Goal: Task Accomplishment & Management: Use online tool/utility

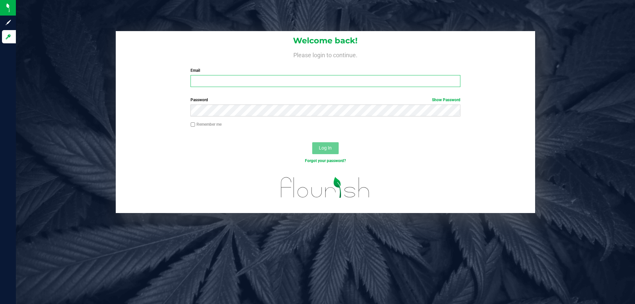
click at [197, 76] on input "Email" at bounding box center [326, 81] width 270 height 12
type input "[PERSON_NAME][EMAIL_ADDRESS][DOMAIN_NAME]"
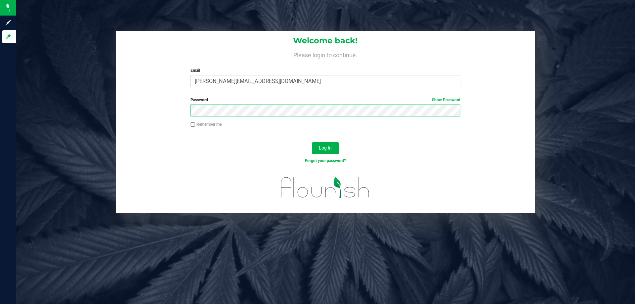
click at [312, 142] on button "Log In" at bounding box center [325, 148] width 26 height 12
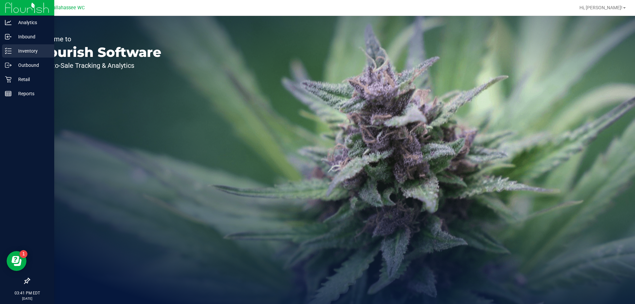
click at [11, 53] on line at bounding box center [10, 53] width 4 height 0
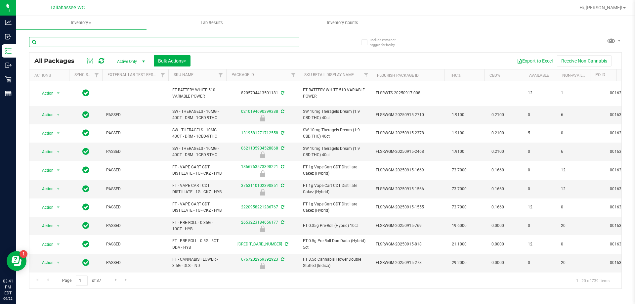
click at [100, 41] on input "text" at bounding box center [164, 42] width 270 height 10
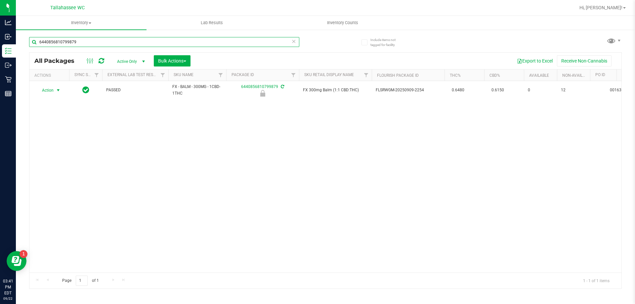
type input "6440856810799879"
click at [56, 91] on span "select" at bounding box center [58, 90] width 5 height 5
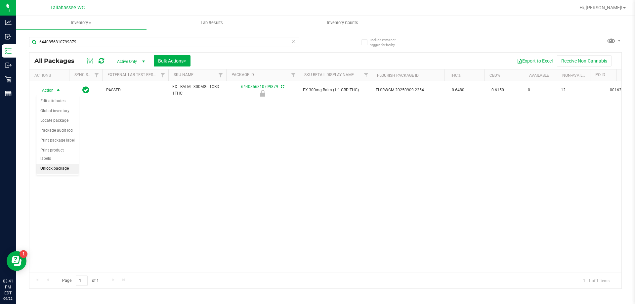
click at [58, 164] on li "Unlock package" at bounding box center [57, 169] width 42 height 10
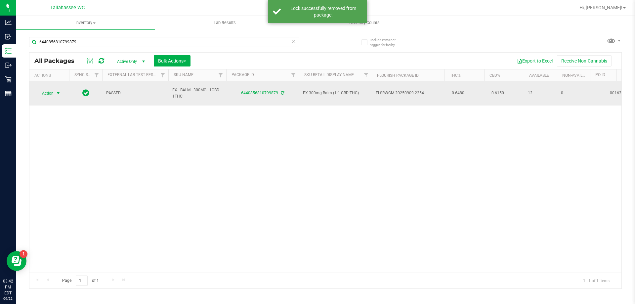
click at [47, 90] on span "Action" at bounding box center [45, 93] width 18 height 9
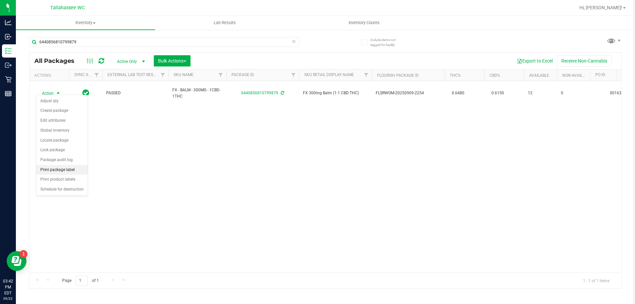
drag, startPoint x: 62, startPoint y: 160, endPoint x: 64, endPoint y: 166, distance: 6.4
click at [64, 166] on ul "Adjust qty Create package Edit attributes Global inventory Locate package Lock …" at bounding box center [61, 145] width 51 height 98
click at [65, 168] on li "Print package label" at bounding box center [61, 170] width 51 height 10
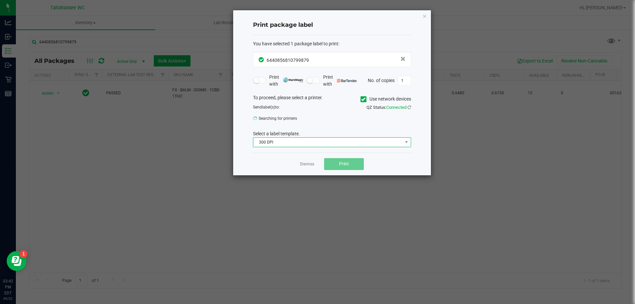
click at [324, 144] on span "300 DPI" at bounding box center [328, 142] width 149 height 9
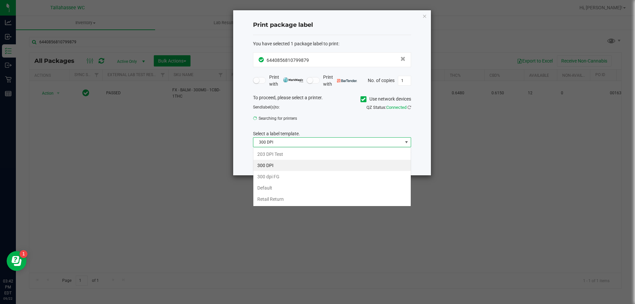
scroll to position [10, 158]
click at [292, 156] on li "203 DPI Test" at bounding box center [333, 154] width 158 height 11
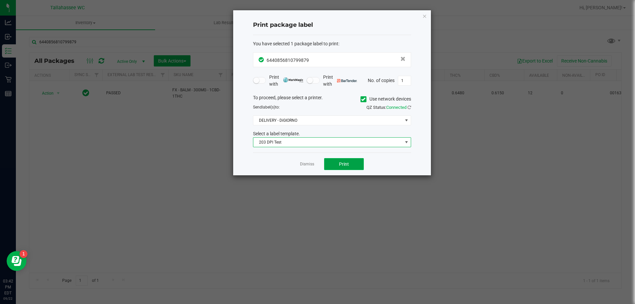
click at [339, 169] on button "Print" at bounding box center [344, 164] width 40 height 12
click at [313, 165] on link "Dismiss" at bounding box center [307, 165] width 14 height 6
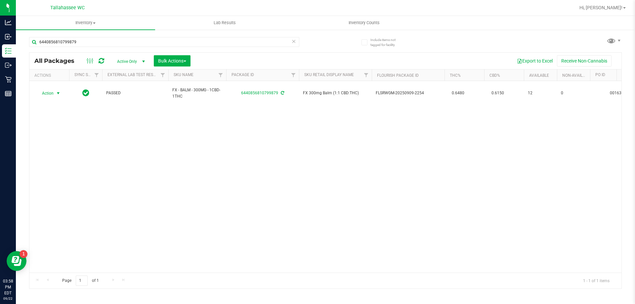
click at [296, 45] on icon at bounding box center [294, 41] width 5 height 8
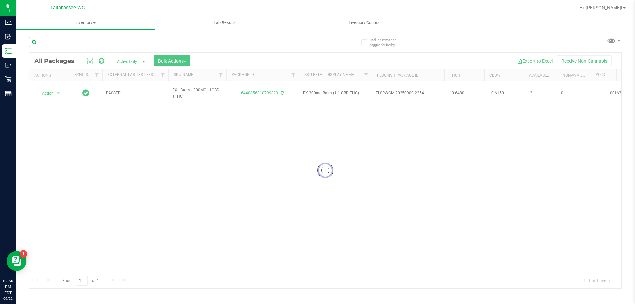
click at [289, 45] on input "text" at bounding box center [164, 42] width 270 height 10
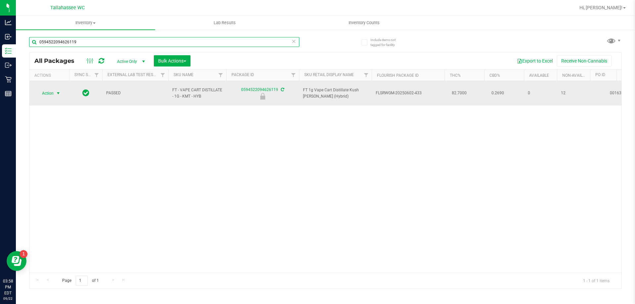
type input "0594522094626119"
click at [60, 92] on span "select" at bounding box center [58, 93] width 5 height 5
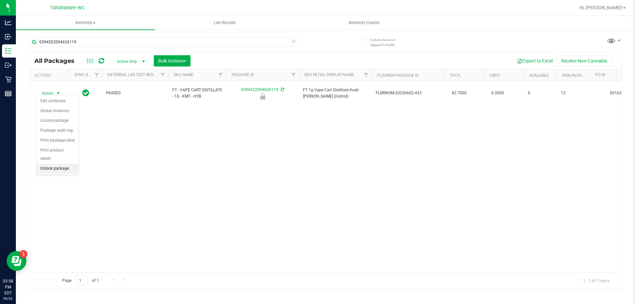
click at [61, 164] on li "Unlock package" at bounding box center [57, 169] width 42 height 10
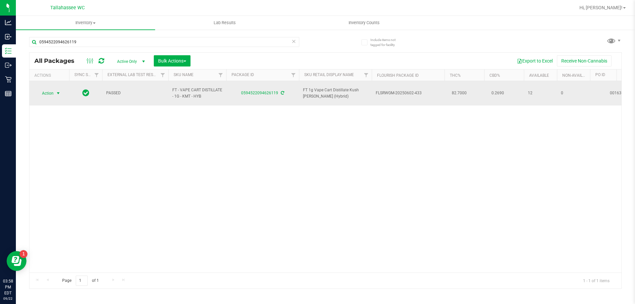
click at [51, 92] on span "Action" at bounding box center [45, 93] width 18 height 9
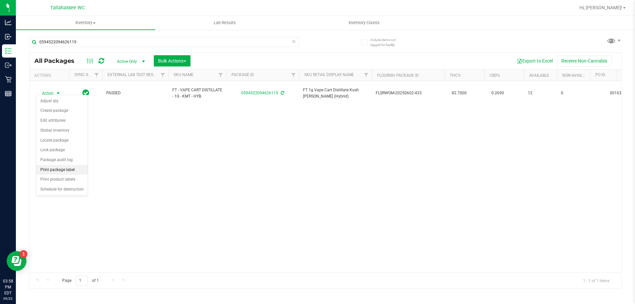
click at [70, 171] on li "Print package label" at bounding box center [61, 170] width 51 height 10
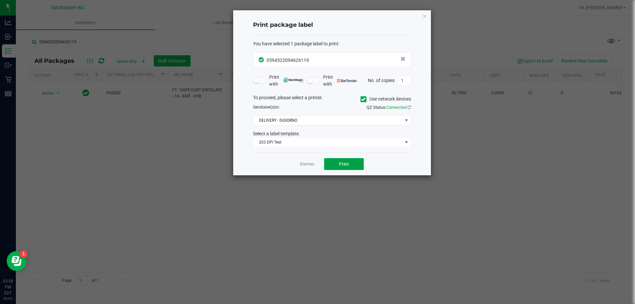
click at [344, 164] on span "Print" at bounding box center [344, 164] width 10 height 5
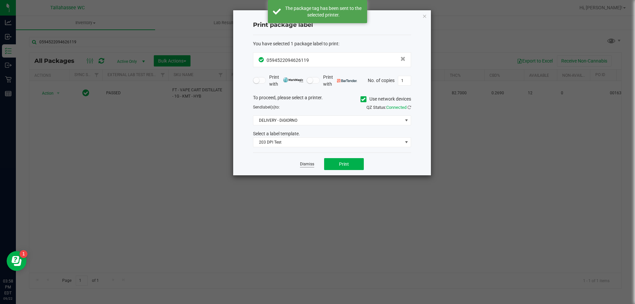
click at [311, 166] on link "Dismiss" at bounding box center [307, 165] width 14 height 6
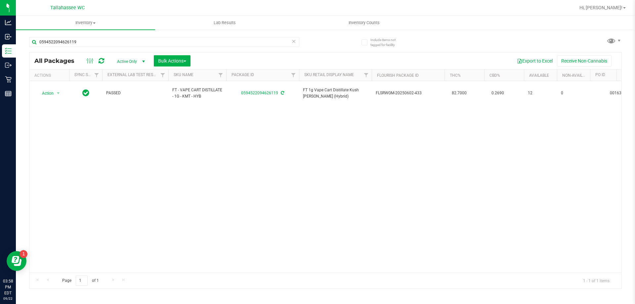
click at [294, 44] on icon at bounding box center [294, 41] width 5 height 8
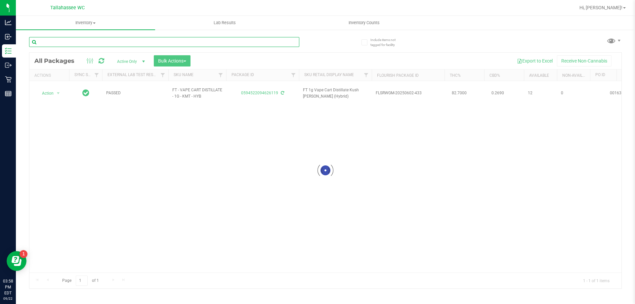
click at [294, 44] on input "text" at bounding box center [164, 42] width 270 height 10
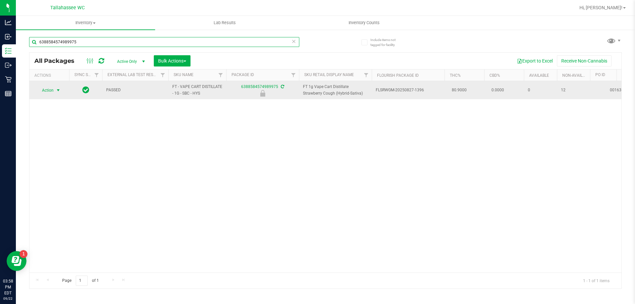
type input "6388584574989975"
click at [55, 90] on span "select" at bounding box center [58, 90] width 8 height 9
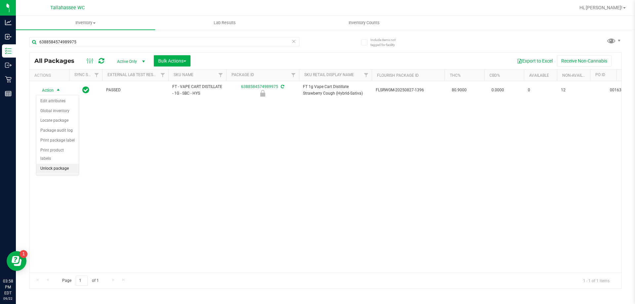
click at [66, 164] on li "Unlock package" at bounding box center [57, 169] width 42 height 10
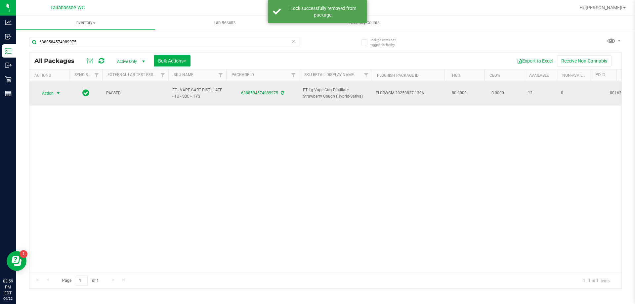
click at [53, 92] on span "Action" at bounding box center [45, 93] width 18 height 9
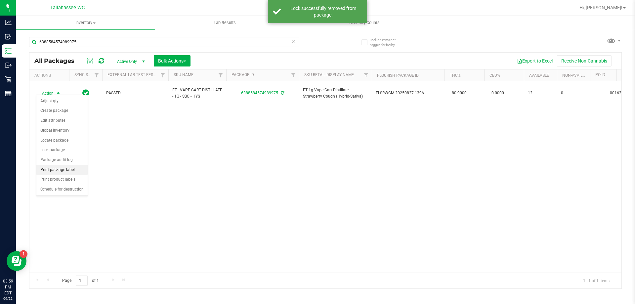
click at [77, 169] on li "Print package label" at bounding box center [61, 170] width 51 height 10
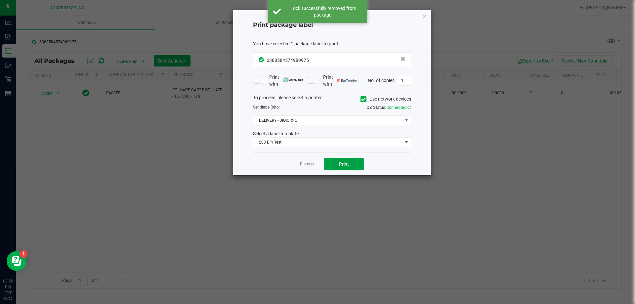
click at [335, 162] on button "Print" at bounding box center [344, 164] width 40 height 12
